Goal: Check status: Check status

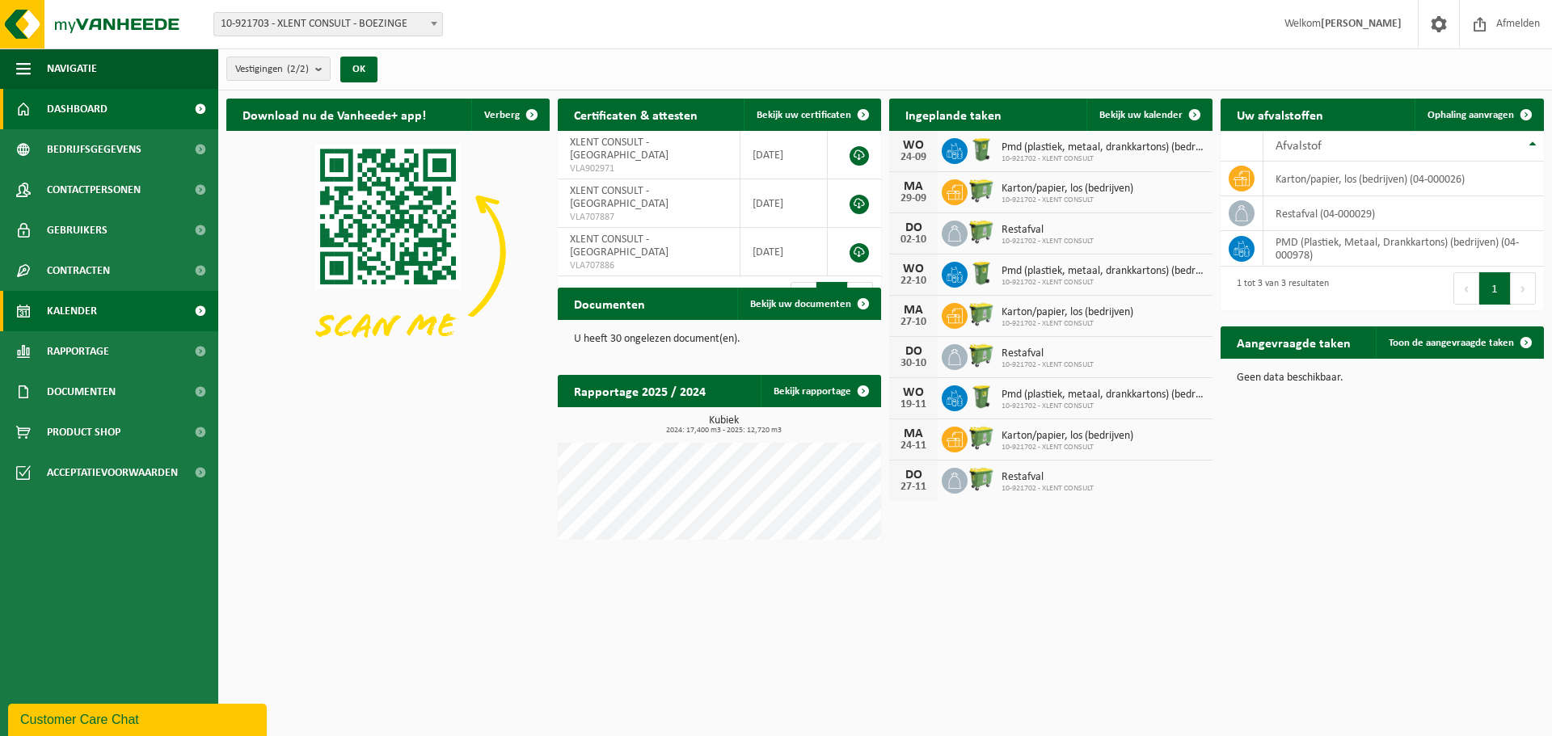
click at [72, 314] on span "Kalender" at bounding box center [72, 311] width 50 height 40
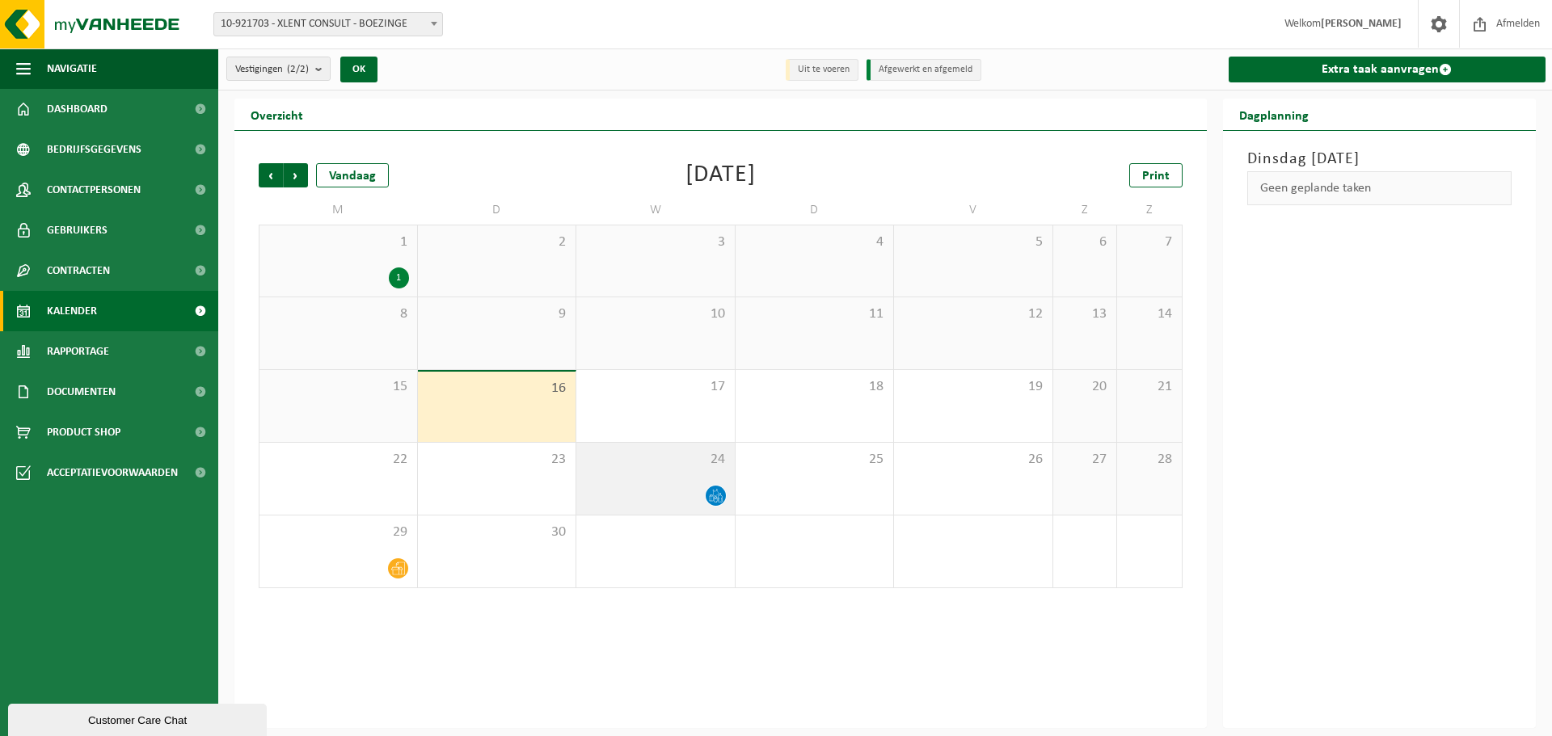
click at [714, 487] on span at bounding box center [716, 496] width 20 height 20
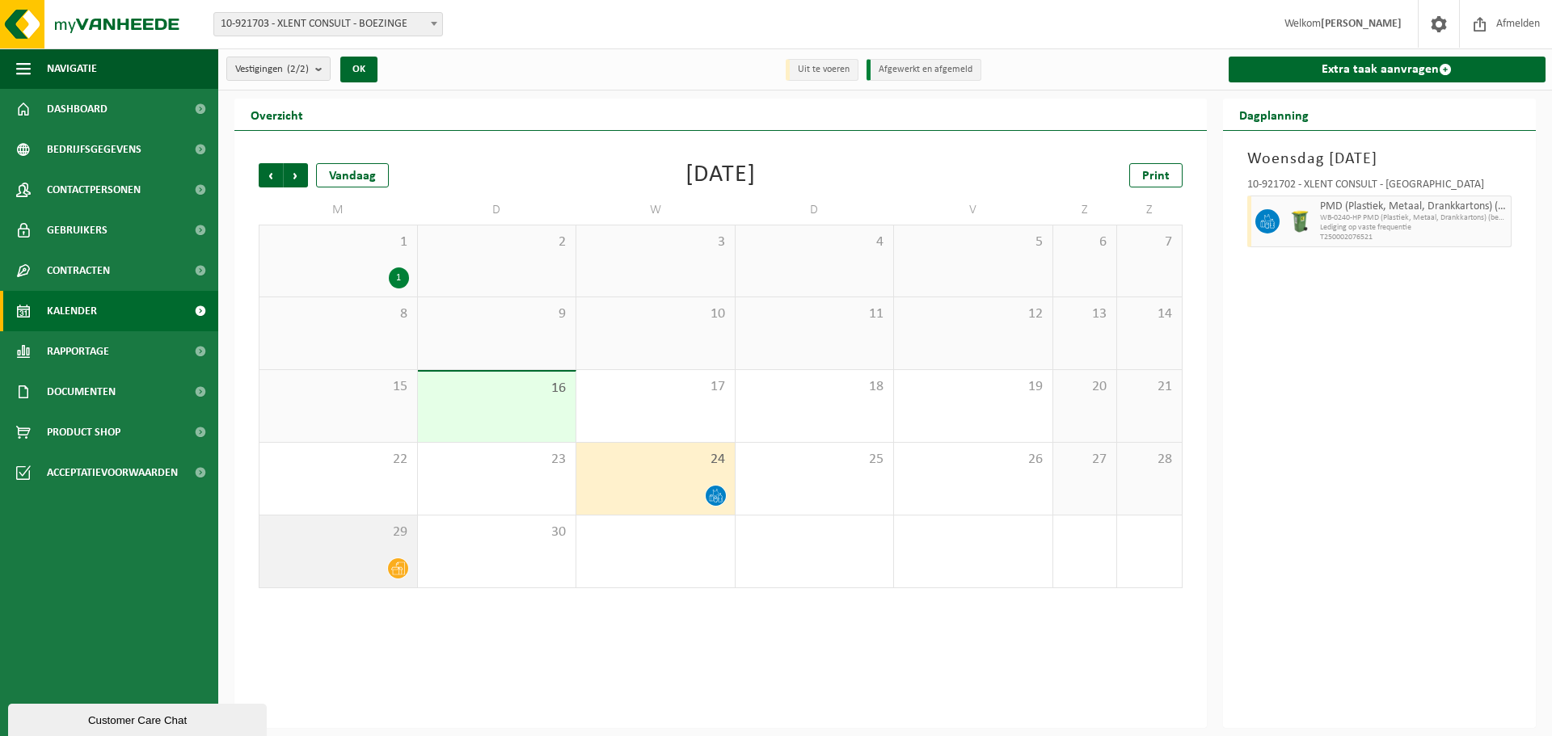
click at [327, 563] on div at bounding box center [338, 569] width 141 height 22
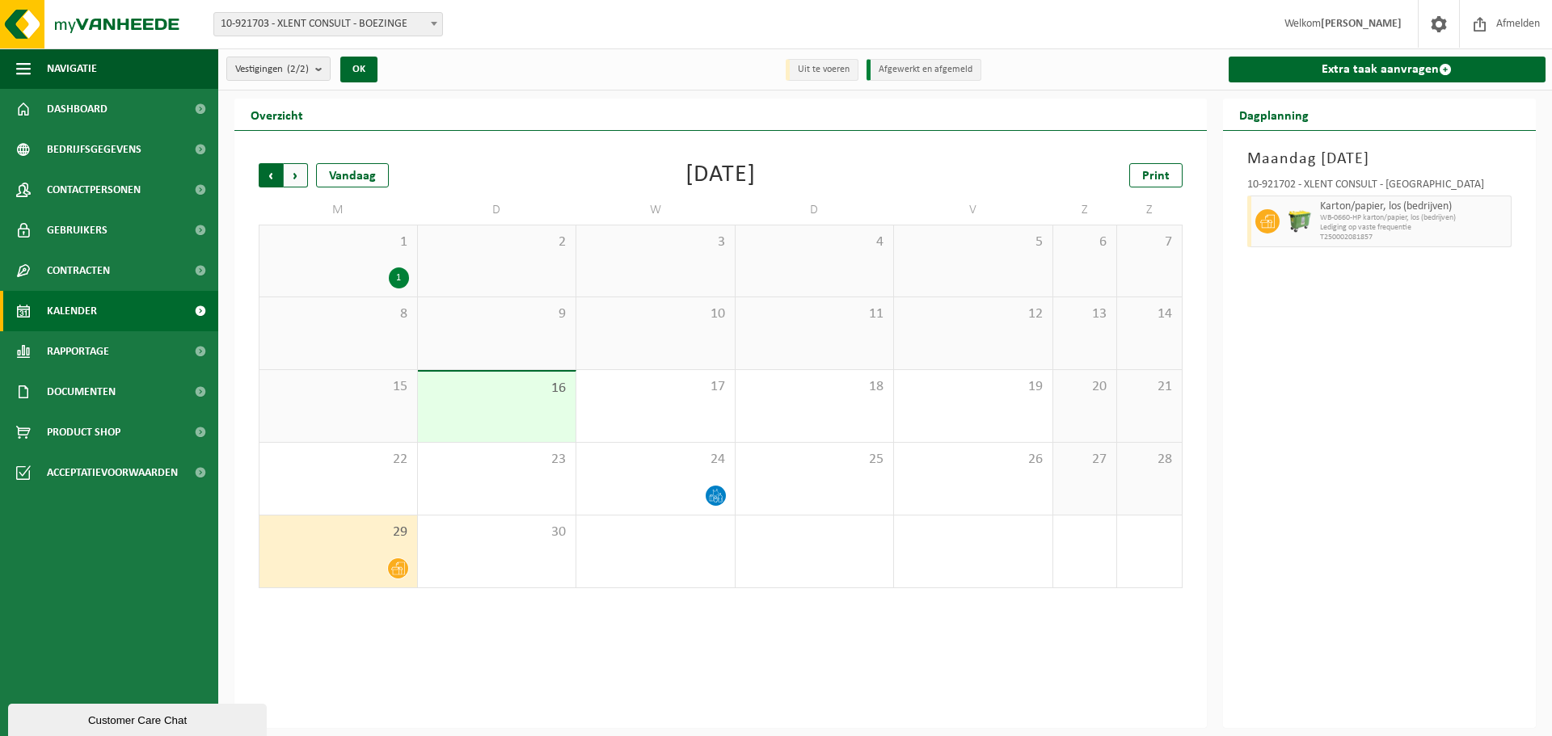
click at [301, 178] on span "Volgende" at bounding box center [296, 175] width 24 height 24
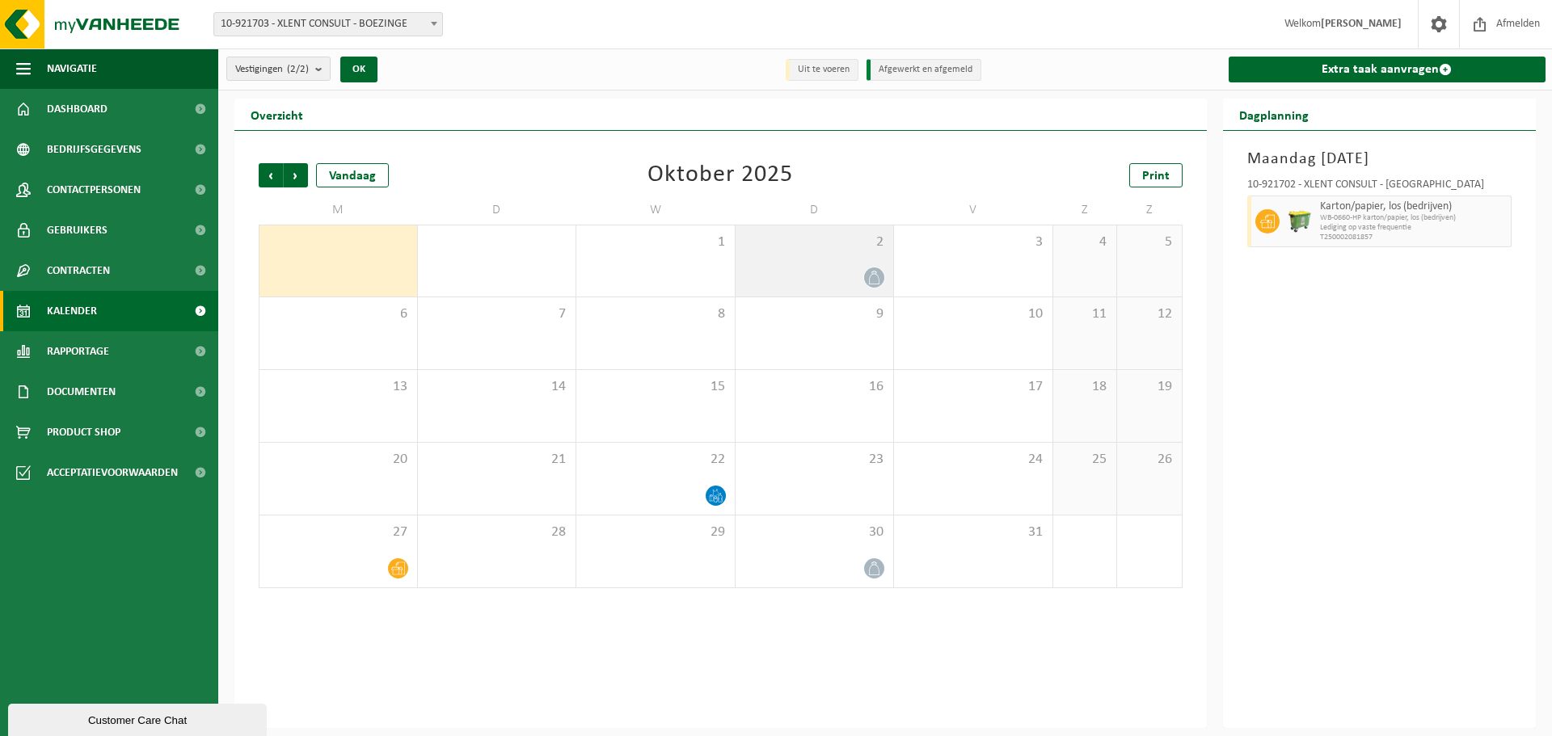
click at [868, 261] on div "2" at bounding box center [815, 261] width 158 height 71
